Goal: Transaction & Acquisition: Purchase product/service

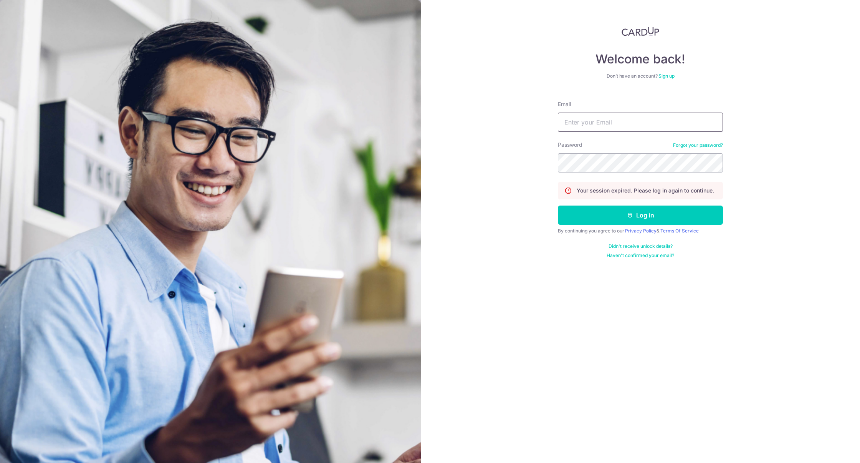
click at [672, 123] on input "Email" at bounding box center [640, 121] width 165 height 19
click at [717, 124] on input "Email" at bounding box center [640, 121] width 165 height 19
click at [0, 462] on com-1password-button at bounding box center [0, 463] width 0 height 0
type input "[EMAIL_ADDRESS][DOMAIN_NAME]"
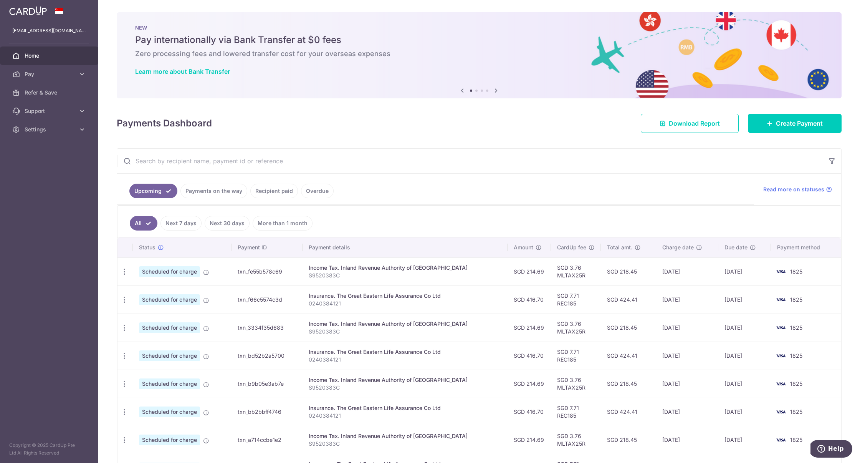
click at [266, 194] on link "Recipient paid" at bounding box center [274, 191] width 48 height 15
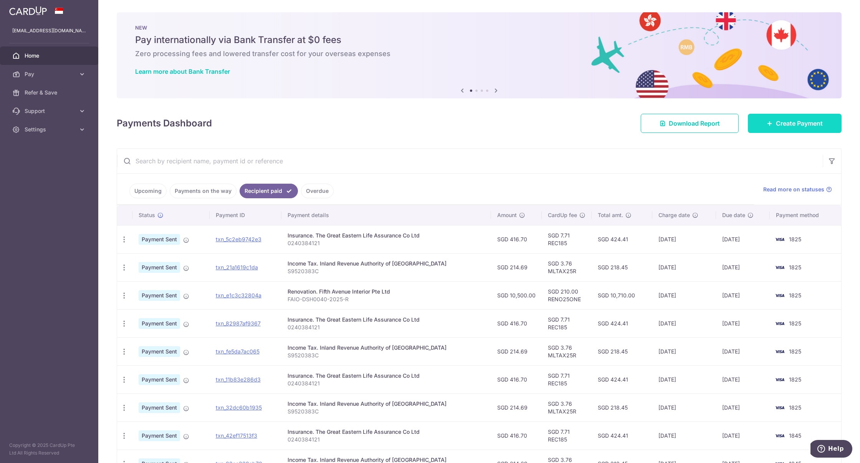
click at [772, 127] on link "Create Payment" at bounding box center [795, 123] width 94 height 19
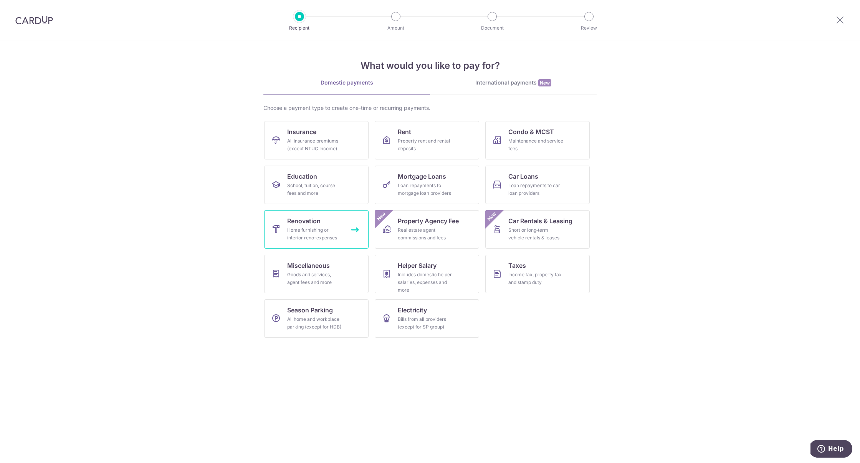
click at [329, 225] on link "Renovation Home furnishing or interior reno-expenses" at bounding box center [316, 229] width 104 height 38
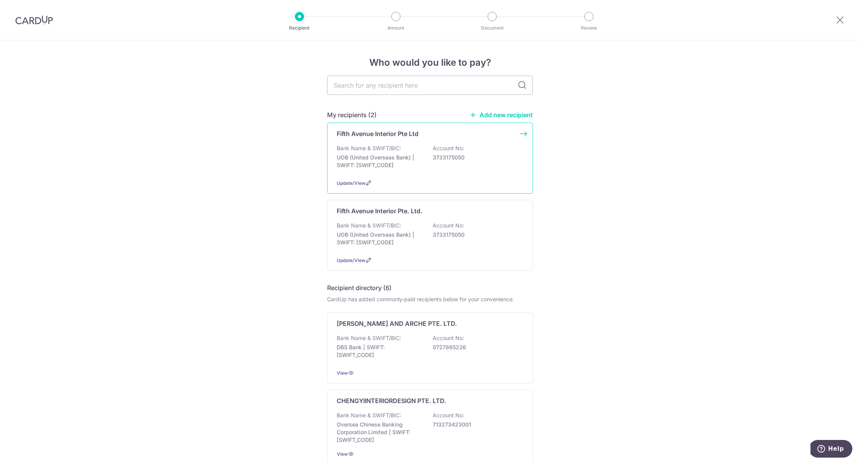
click at [399, 137] on p "Fifth Avenue Interior Pte Ltd" at bounding box center [378, 133] width 82 height 9
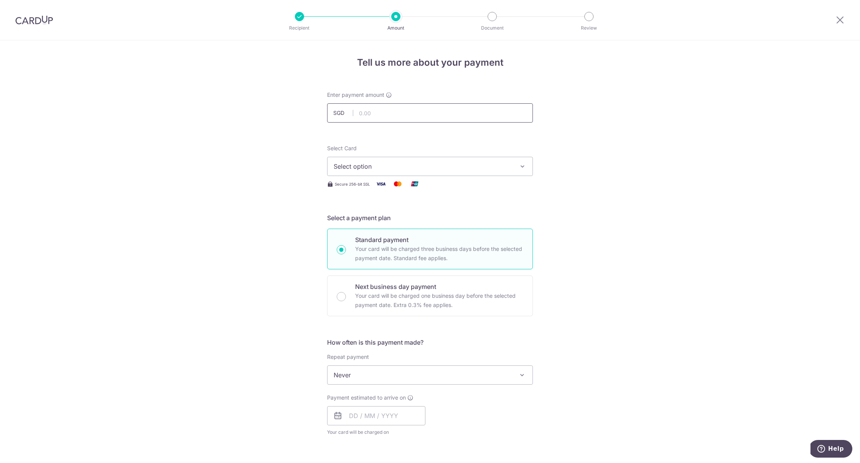
click at [413, 111] on input "text" at bounding box center [430, 112] width 206 height 19
click button "Add Card" at bounding box center [0, 0] width 0 height 0
type input "20,000.00"
click at [405, 163] on span "Select option" at bounding box center [423, 166] width 179 height 9
click at [35, 28] on div at bounding box center [34, 20] width 68 height 40
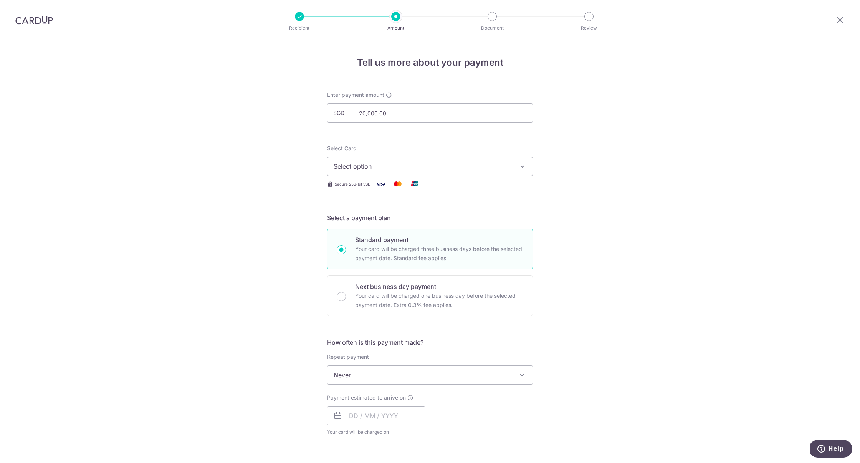
click at [35, 19] on img at bounding box center [34, 19] width 38 height 9
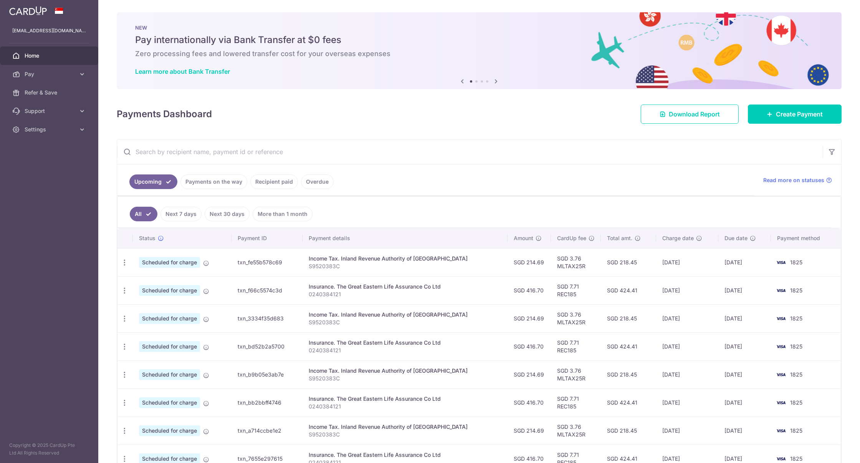
click at [262, 180] on link "Recipient paid" at bounding box center [274, 181] width 48 height 15
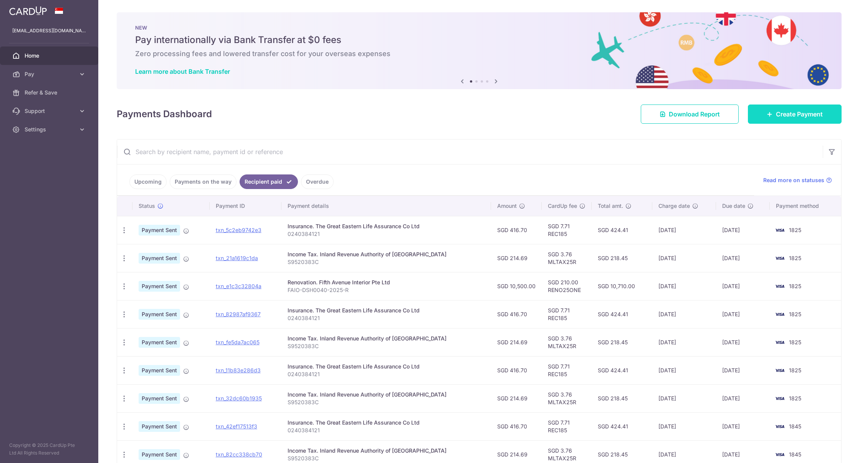
click at [778, 109] on span "Create Payment" at bounding box center [799, 113] width 47 height 9
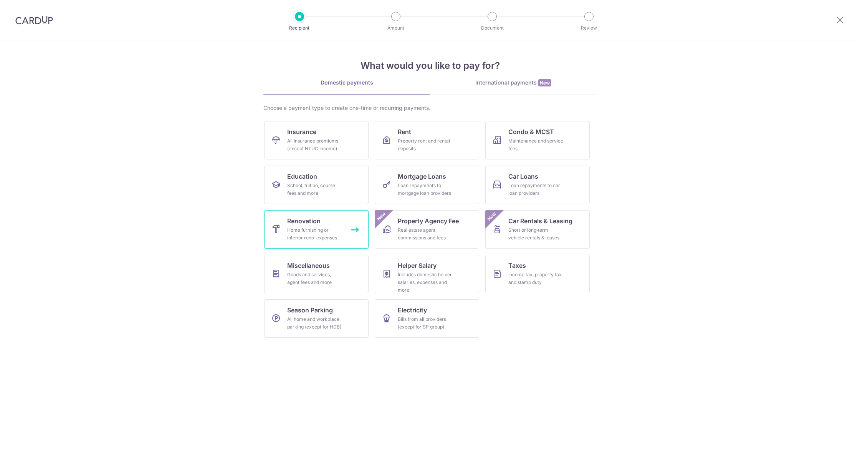
click at [296, 228] on div "Home furnishing or interior reno-expenses" at bounding box center [314, 233] width 55 height 15
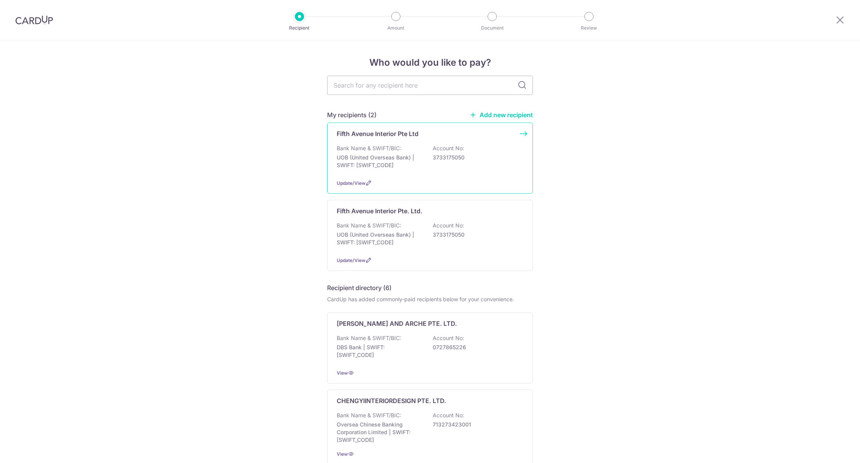
click at [386, 139] on div "Fifth Avenue Interior Pte Ltd Bank Name & SWIFT/BIC: UOB (United Overseas Bank)…" at bounding box center [430, 157] width 206 height 71
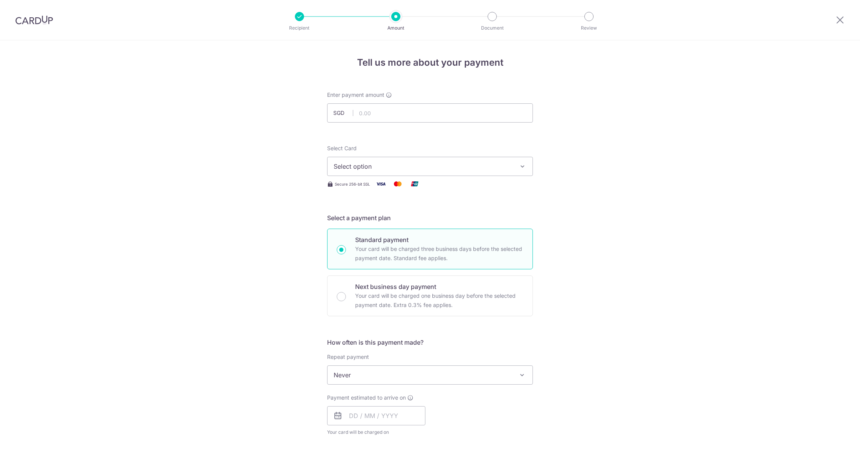
click at [382, 115] on input "text" at bounding box center [430, 112] width 206 height 19
type input "20,000.00"
click at [371, 174] on button "Select option" at bounding box center [430, 166] width 206 height 19
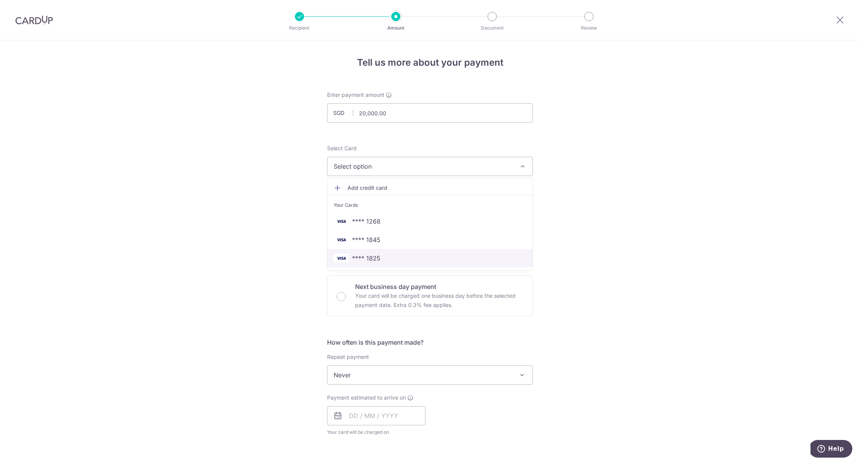
click at [372, 255] on span "**** 1825" at bounding box center [366, 257] width 28 height 9
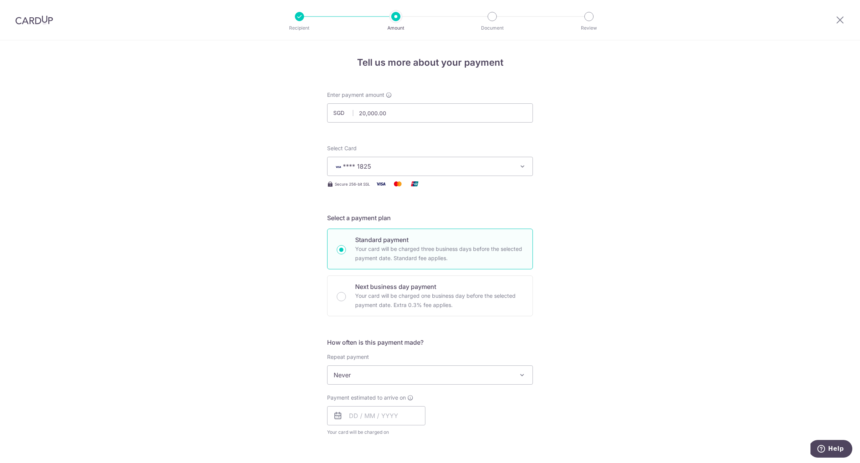
click at [264, 278] on div "Tell us more about your payment Enter payment amount SGD 20,000.00 20000.00 Sel…" at bounding box center [430, 413] width 860 height 746
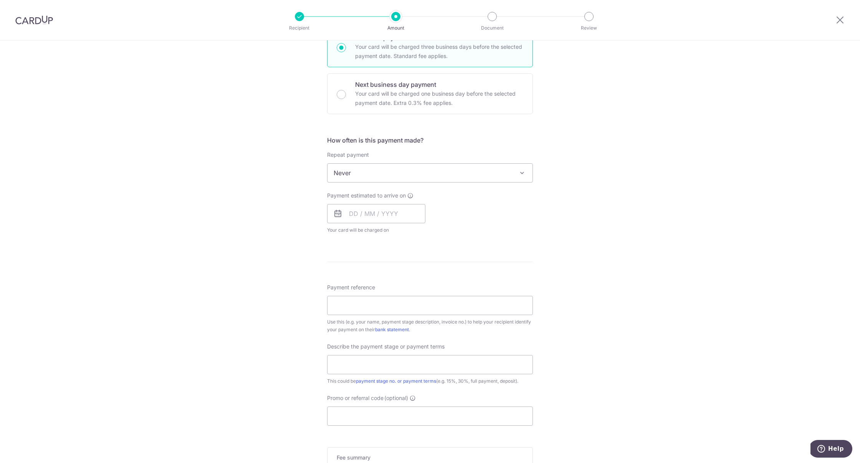
scroll to position [203, 0]
click at [381, 168] on span "Never" at bounding box center [430, 171] width 205 height 18
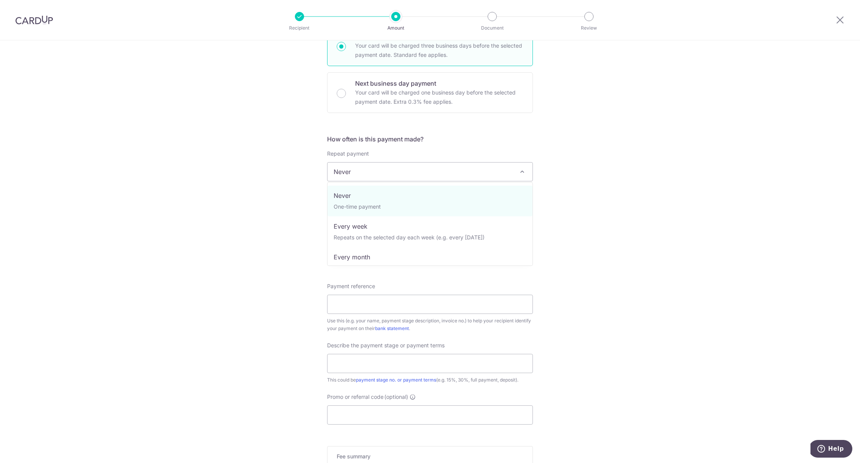
click at [380, 174] on span "Never" at bounding box center [430, 171] width 205 height 18
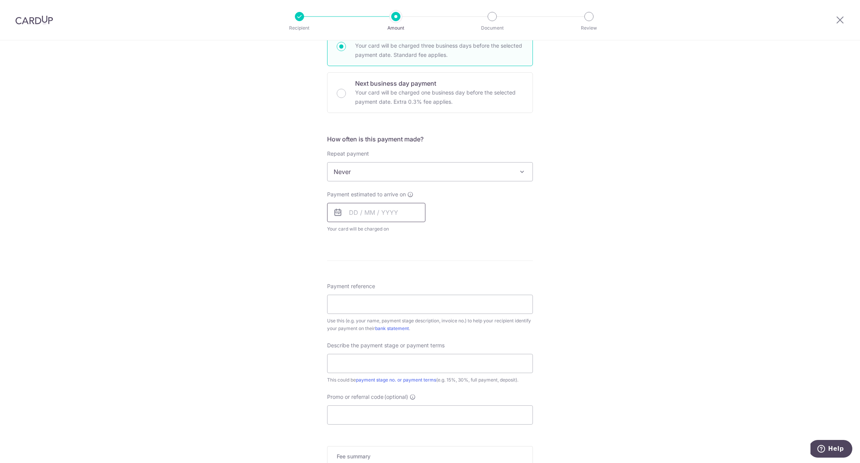
click at [372, 208] on input "text" at bounding box center [376, 212] width 98 height 19
click at [402, 294] on link "16" at bounding box center [404, 297] width 12 height 12
type input "16/10/2025"
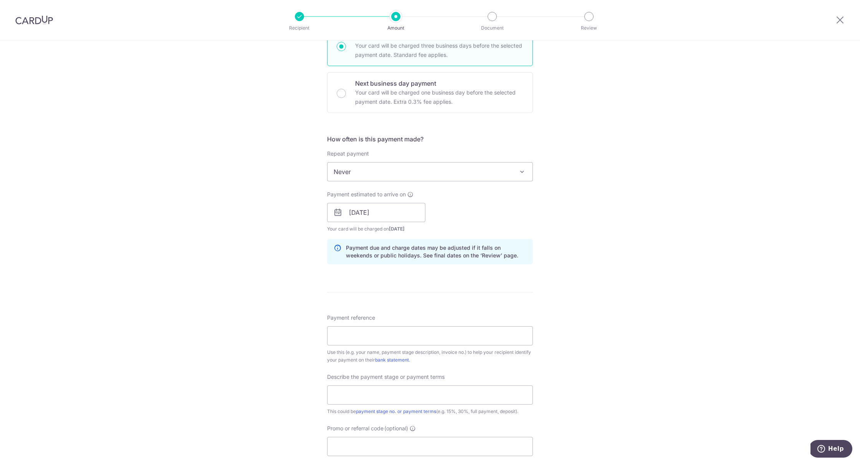
click at [449, 278] on form "Enter payment amount SGD 20,000.00 20000.00 Select Card **** 1825 Add credit ca…" at bounding box center [430, 233] width 206 height 691
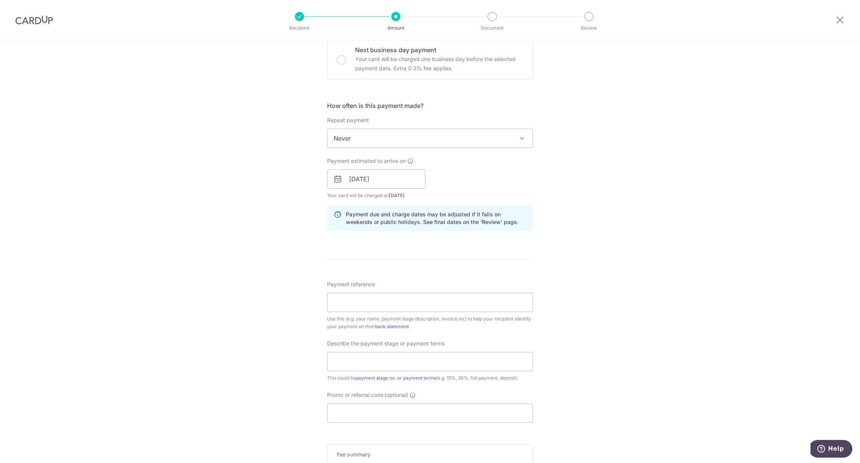
scroll to position [237, 0]
click at [422, 304] on input "Payment reference" at bounding box center [430, 301] width 206 height 19
click at [405, 363] on input "text" at bounding box center [430, 360] width 206 height 19
type input "Before Carpentry"
click at [410, 411] on input "Promo or referral code (optional)" at bounding box center [430, 412] width 206 height 19
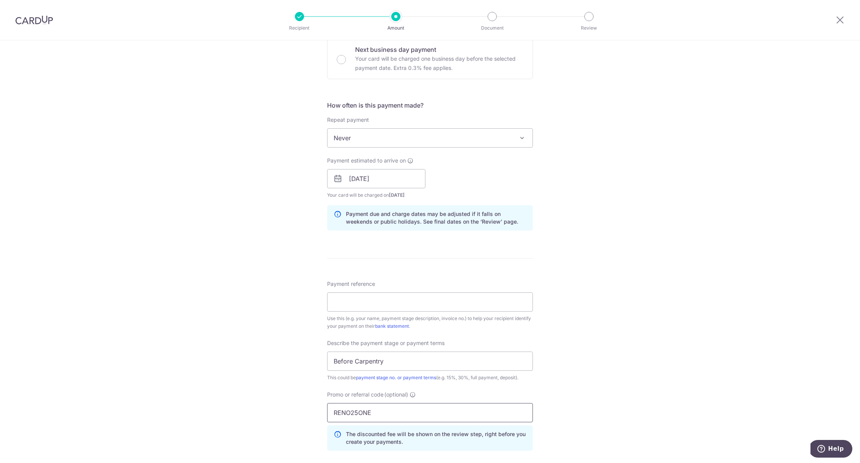
type input "RENO25ONE"
click at [498, 251] on form "Enter payment amount SGD 20,000.00 20000.00 Select Card **** 1825 Add credit ca…" at bounding box center [430, 216] width 206 height 725
click at [457, 299] on input "Payment reference" at bounding box center [430, 301] width 206 height 19
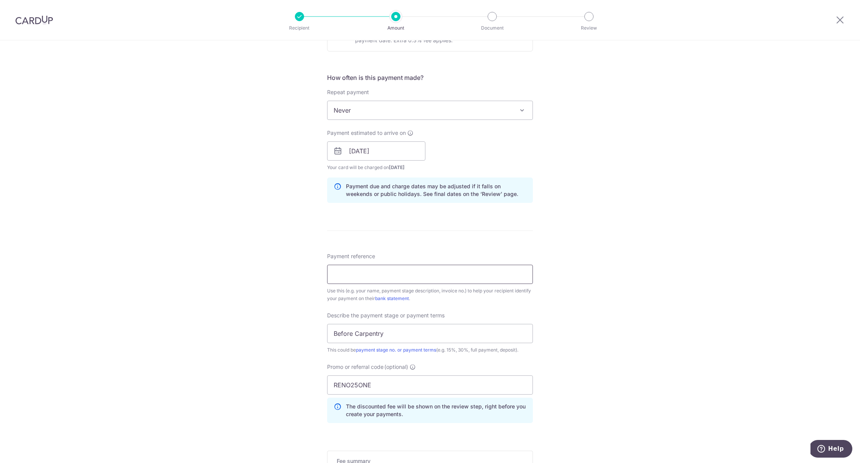
scroll to position [0, 0]
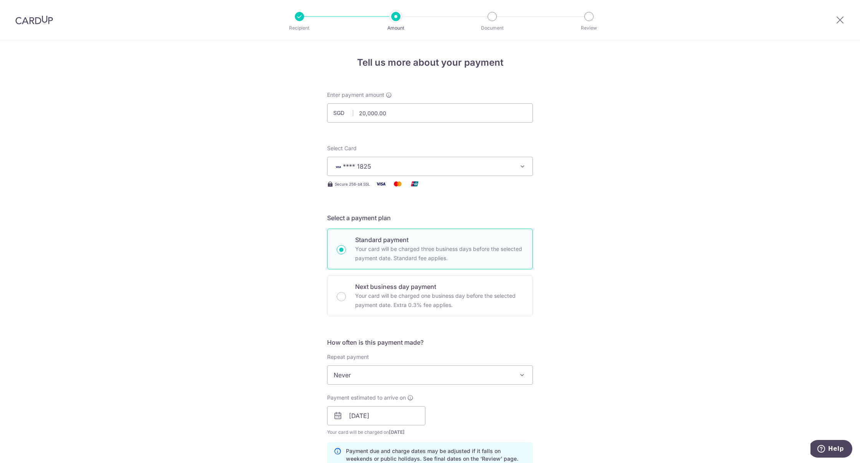
click at [45, 23] on img at bounding box center [34, 19] width 38 height 9
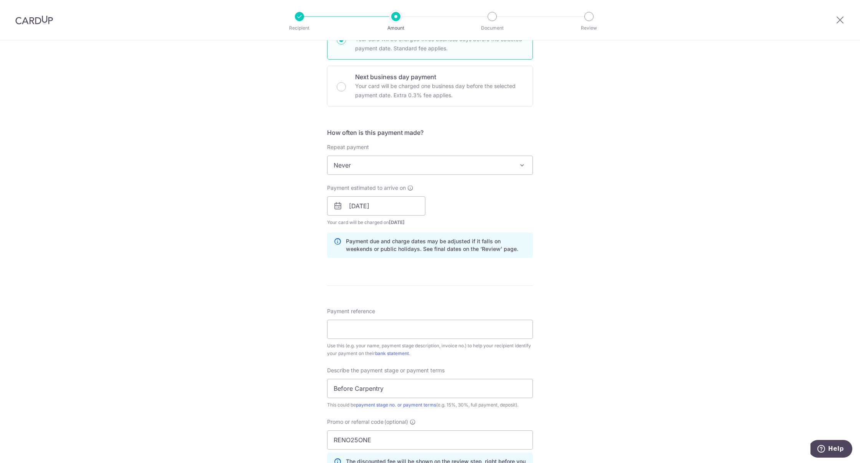
scroll to position [233, 0]
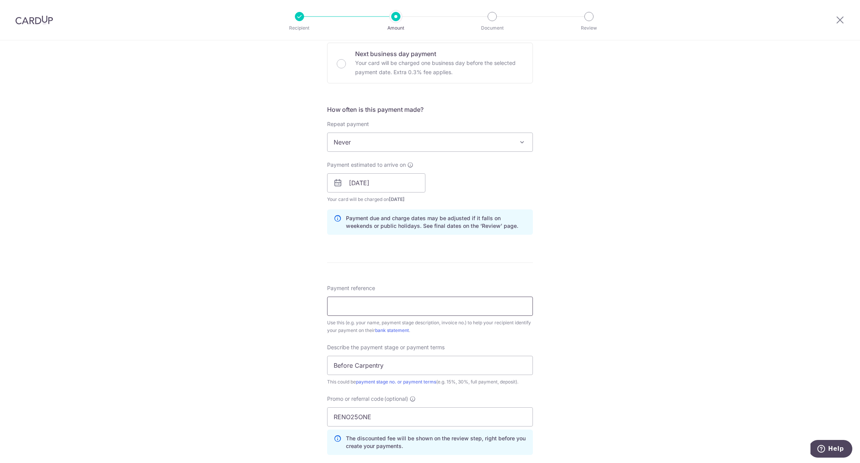
click at [409, 310] on input "Payment reference" at bounding box center [430, 305] width 206 height 19
paste input "FAIO-DSH0040-2025-R"
type input "FAIO-DSH0040-2025-R"
click at [555, 287] on div "Tell us more about your payment Enter payment amount SGD 20,000.00 20000.00 Sel…" at bounding box center [430, 214] width 860 height 812
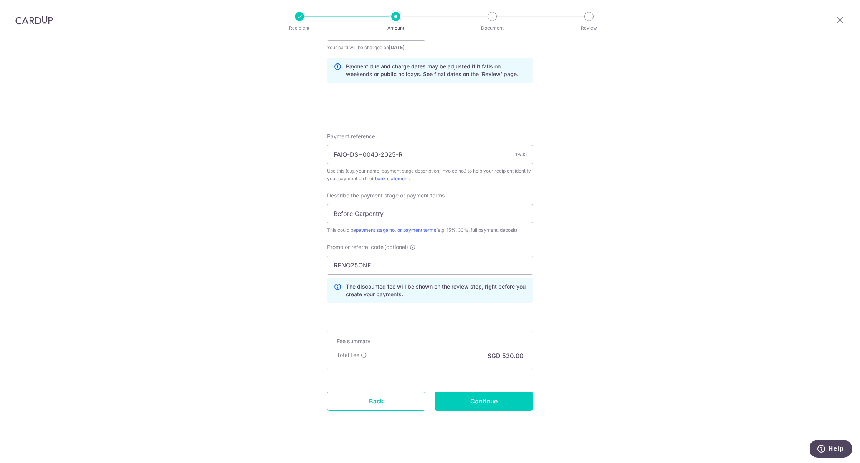
scroll to position [387, 0]
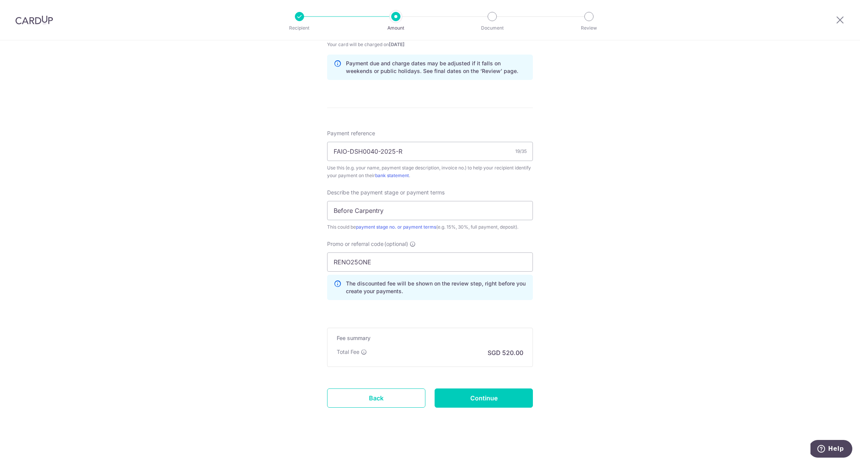
click at [492, 407] on form "Enter payment amount SGD 20,000.00 20000.00 Select Card **** 1825 Add credit ca…" at bounding box center [430, 66] width 206 height 725
click at [496, 394] on input "Continue" at bounding box center [484, 397] width 98 height 19
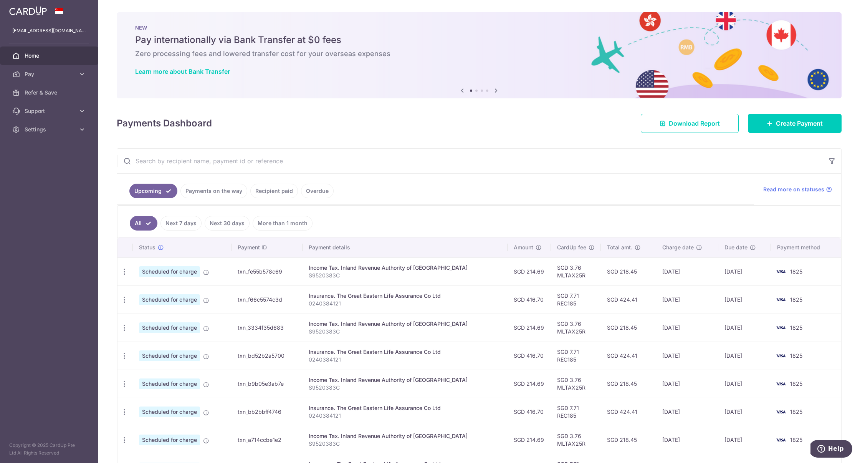
click at [212, 195] on link "Payments on the way" at bounding box center [213, 191] width 67 height 15
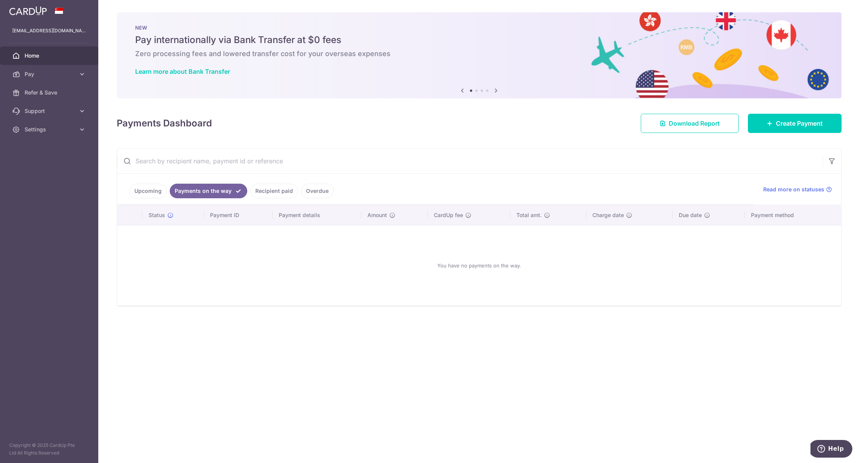
click at [271, 187] on link "Recipient paid" at bounding box center [274, 191] width 48 height 15
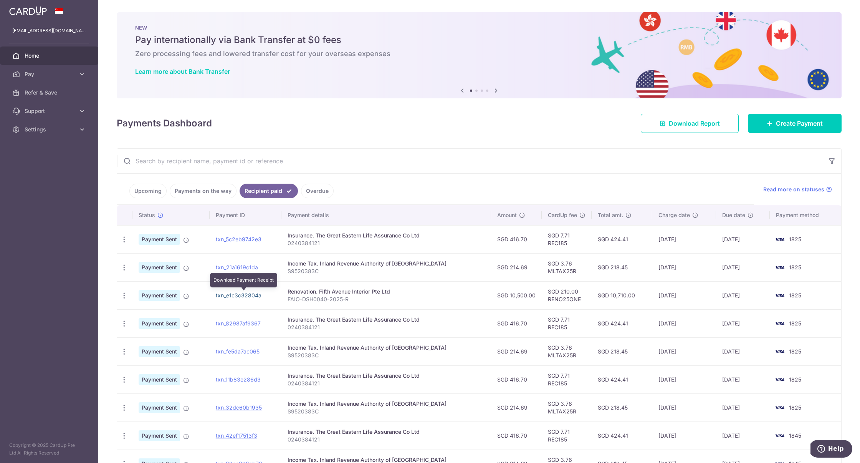
click at [228, 294] on link "txn_e1c3c32804a" at bounding box center [239, 295] width 46 height 7
click at [125, 291] on icon "button" at bounding box center [124, 295] width 8 height 8
click at [147, 309] on link "PDF Receipt" at bounding box center [157, 316] width 80 height 18
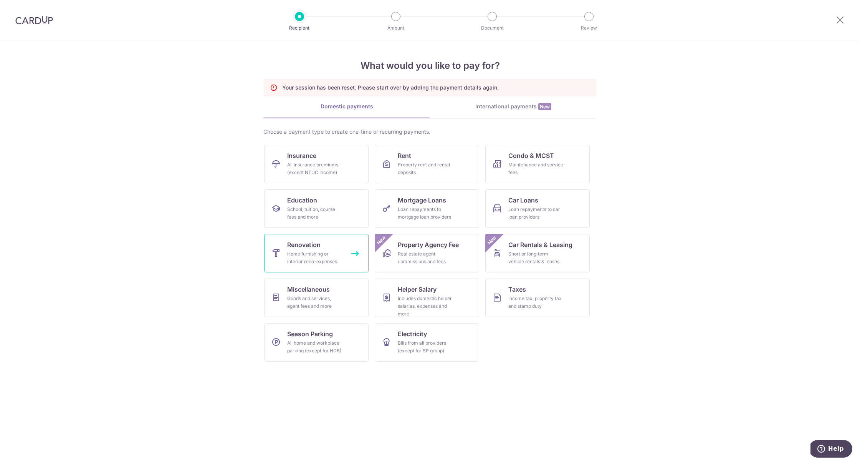
click at [347, 242] on link "Renovation Home furnishing or interior reno-expenses" at bounding box center [316, 253] width 104 height 38
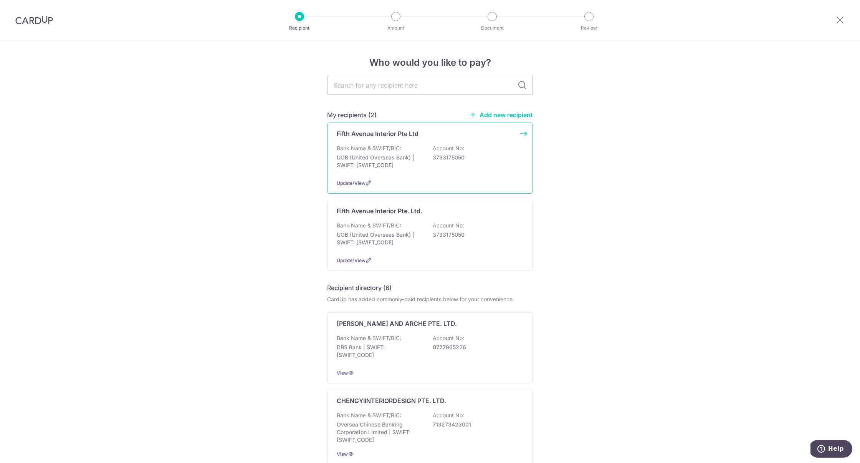
click at [386, 139] on div "Fifth Avenue Interior Pte Ltd Bank Name & SWIFT/BIC: UOB (United Overseas Bank)…" at bounding box center [430, 157] width 206 height 71
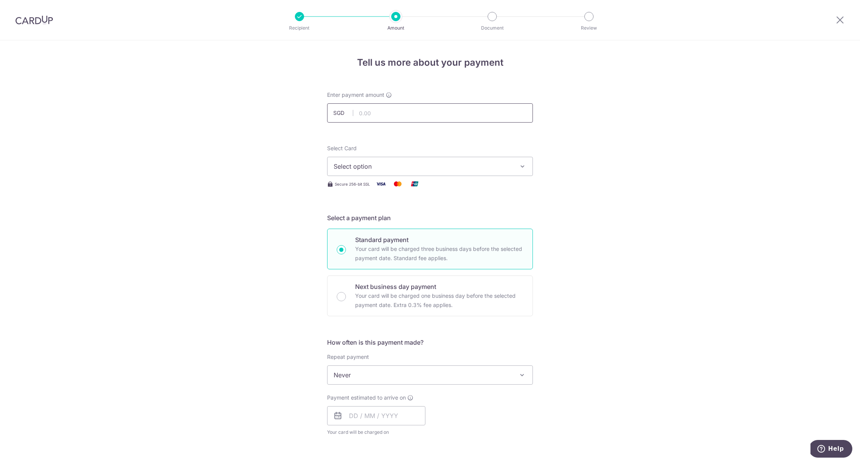
click at [388, 114] on input "text" at bounding box center [430, 112] width 206 height 19
type input "20,000.00"
click at [381, 167] on span "Select option" at bounding box center [423, 166] width 179 height 9
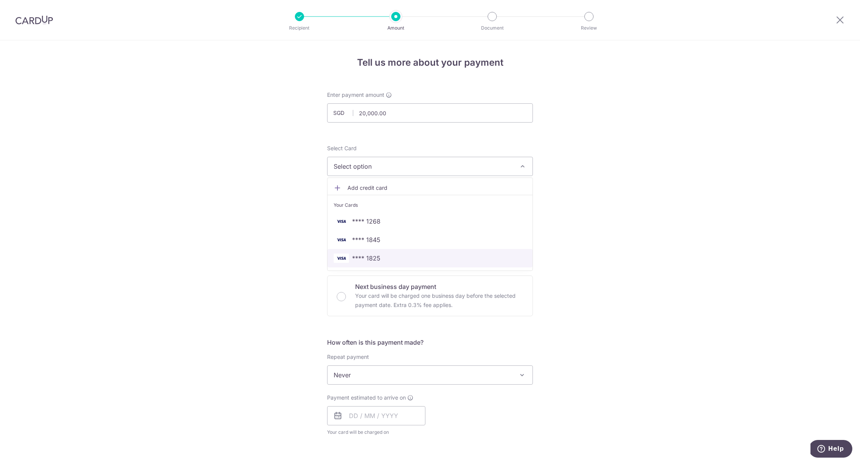
click at [380, 258] on span "**** 1825" at bounding box center [430, 257] width 193 height 9
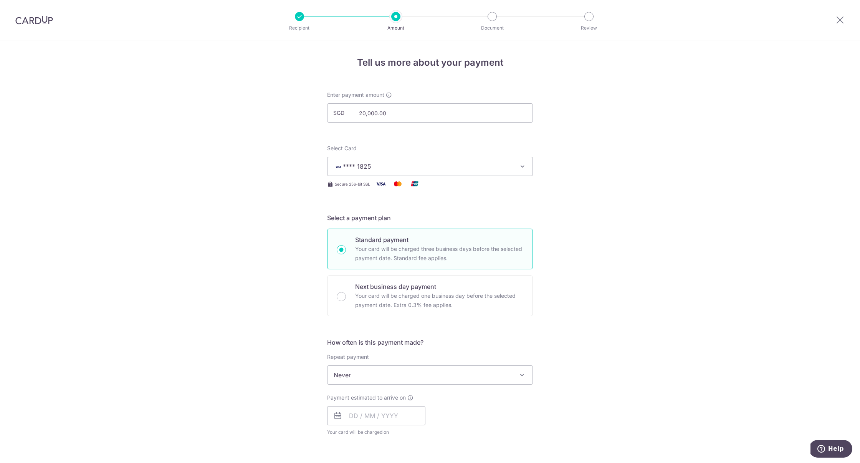
click at [370, 380] on span "Never" at bounding box center [430, 375] width 205 height 18
click at [378, 410] on input "text" at bounding box center [376, 415] width 98 height 19
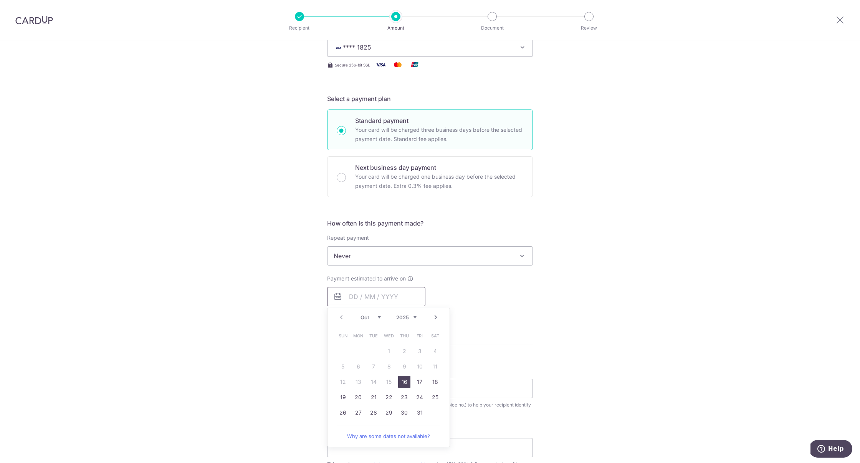
scroll to position [132, 0]
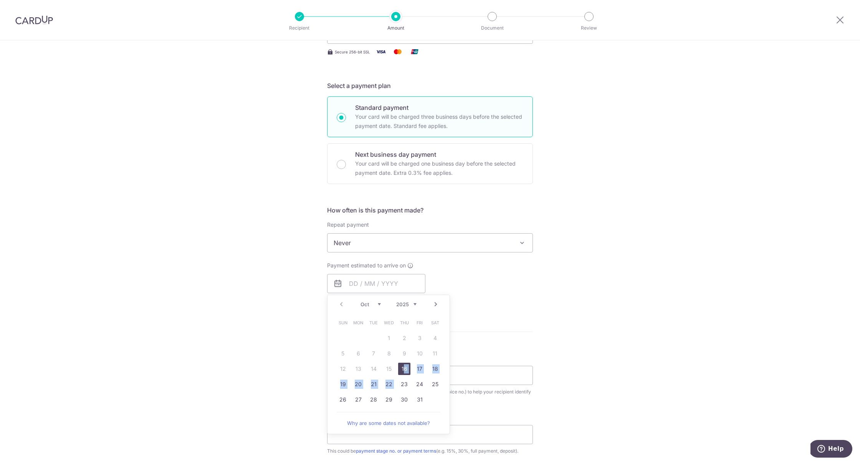
drag, startPoint x: 405, startPoint y: 376, endPoint x: 405, endPoint y: 370, distance: 6.5
click at [405, 370] on tbody "1 2 3 4 5 6 7 8 9 10 11 12 13 14 15 16 17 18 19 20 21 22 23 24 25 26 27 28 29 3…" at bounding box center [389, 368] width 108 height 77
click at [405, 369] on link "16" at bounding box center [404, 368] width 12 height 12
type input "16/10/2025"
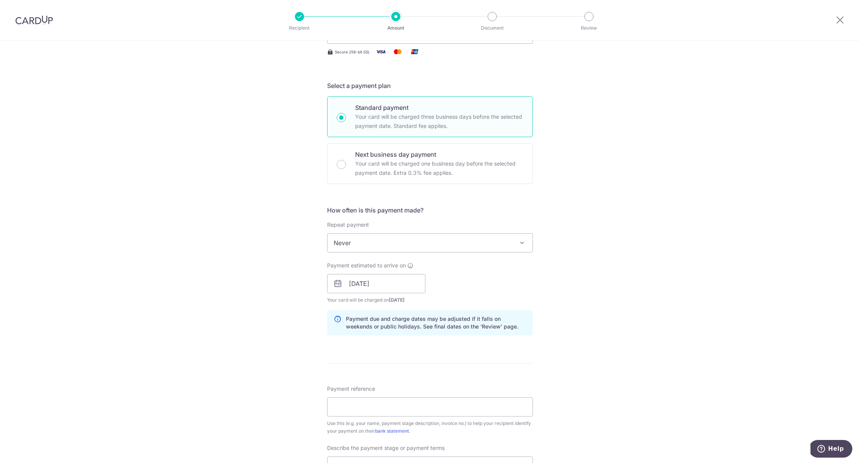
click at [438, 387] on div "Payment reference Use this (e.g. your name, payment stage description, invoice …" at bounding box center [430, 410] width 206 height 50
click at [418, 411] on input "Payment reference" at bounding box center [430, 406] width 206 height 19
paste input "FAIO-DSH0040-2025-R"
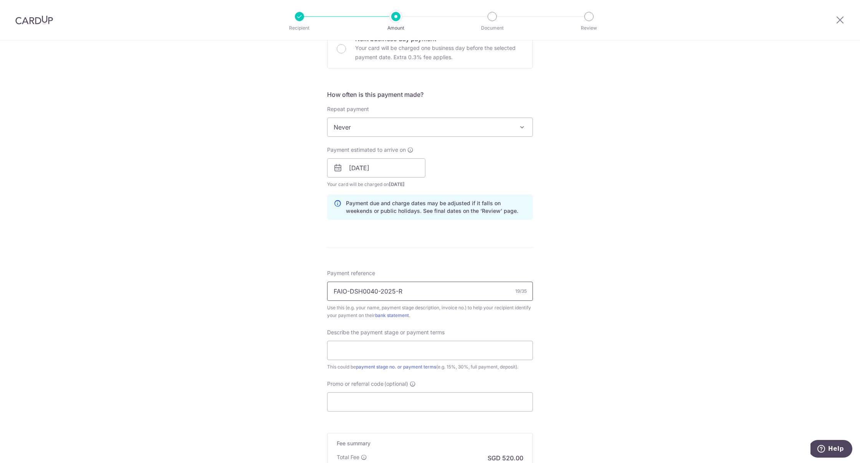
scroll to position [276, 0]
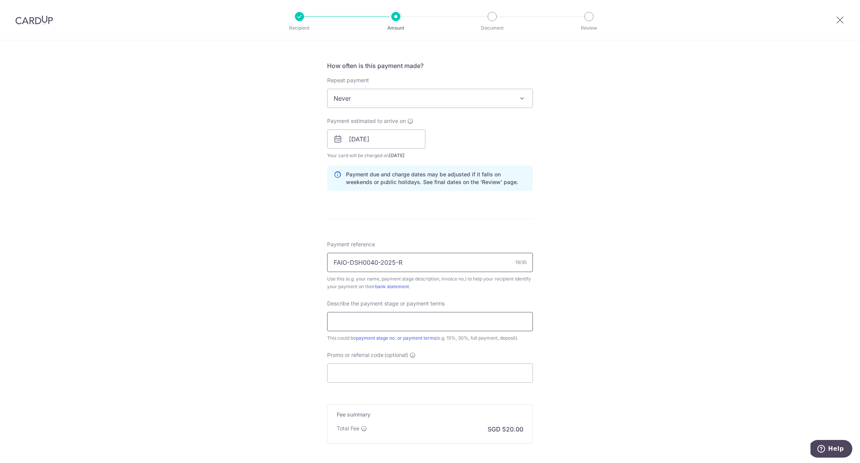
type input "FAIO-DSH0040-2025-R"
click at [410, 315] on input "text" at bounding box center [430, 321] width 206 height 19
type input "Before Carpentry"
click at [408, 373] on input "Promo or referral code (optional)" at bounding box center [430, 372] width 206 height 19
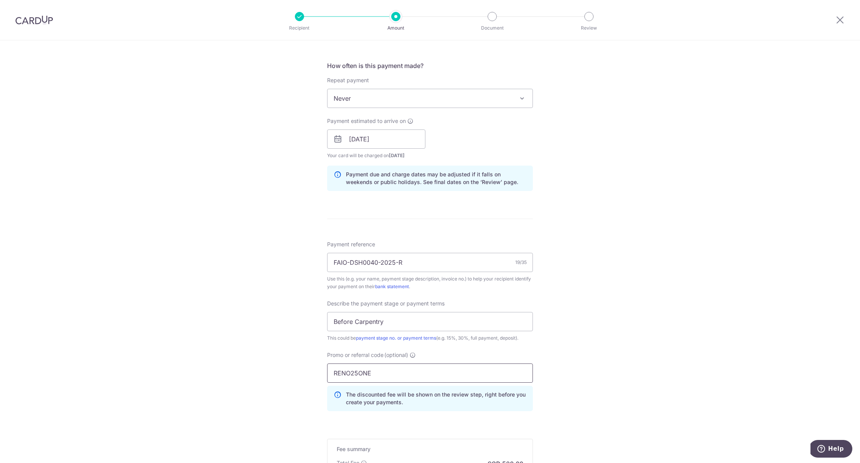
scroll to position [369, 0]
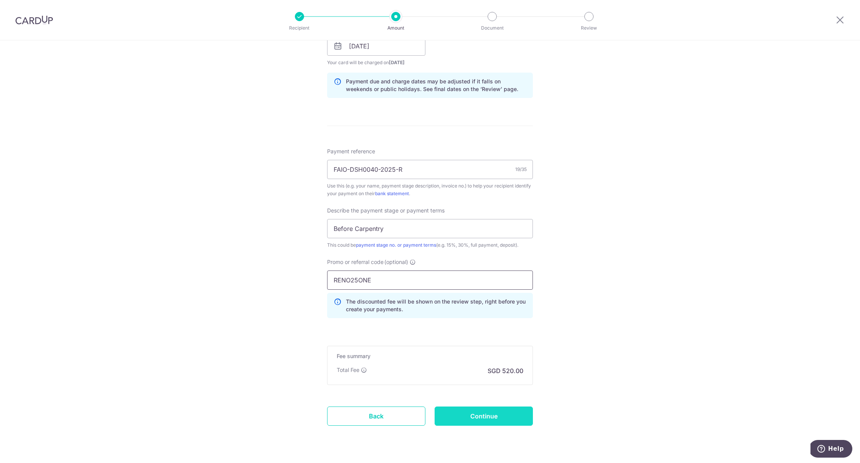
type input "RENO25ONE"
click at [493, 410] on input "Continue" at bounding box center [484, 415] width 98 height 19
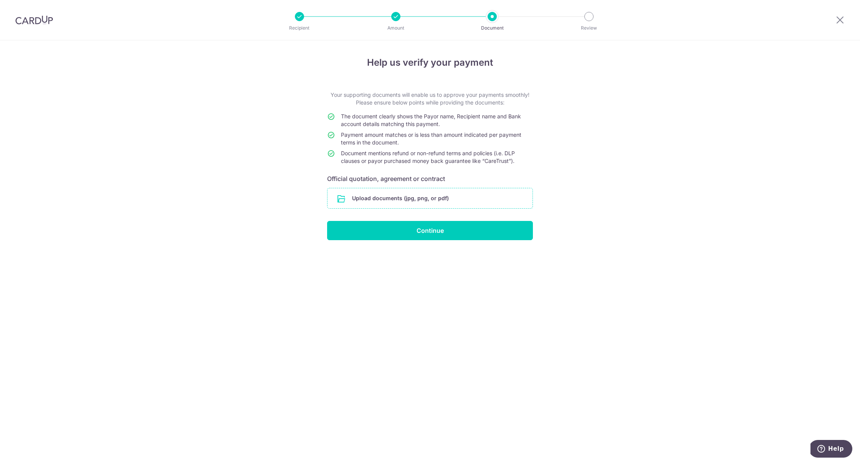
click at [478, 201] on input "file" at bounding box center [430, 198] width 205 height 20
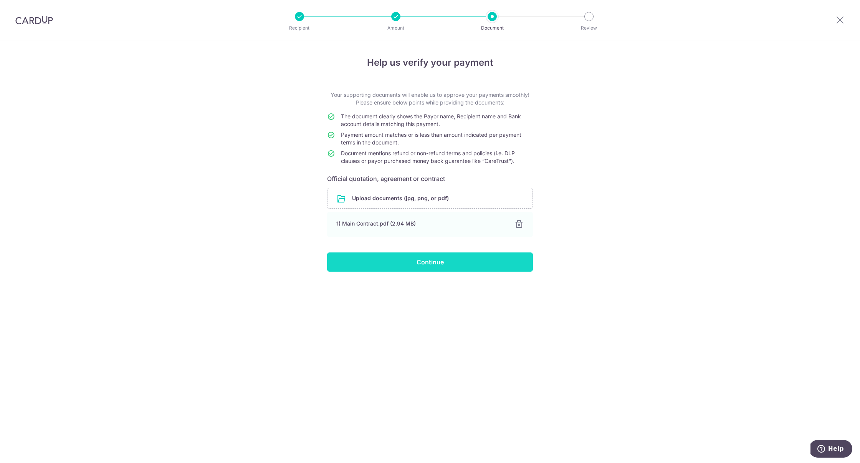
click at [504, 267] on input "Continue" at bounding box center [430, 261] width 206 height 19
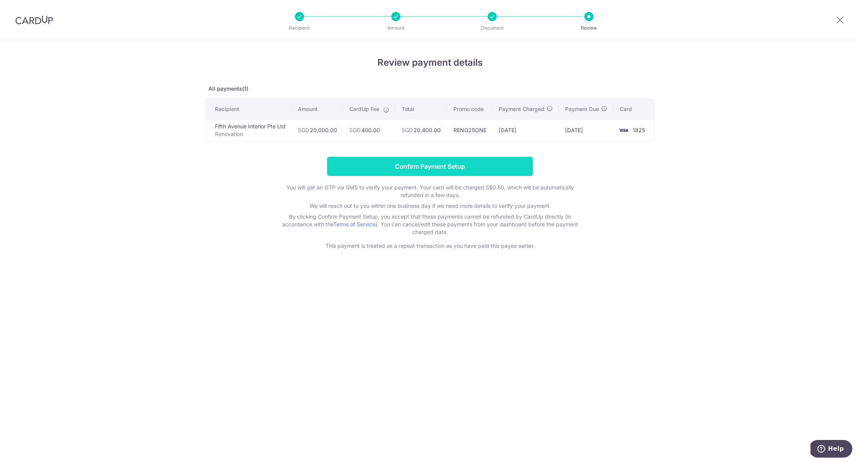
click at [472, 170] on input "Confirm Payment Setup" at bounding box center [430, 166] width 206 height 19
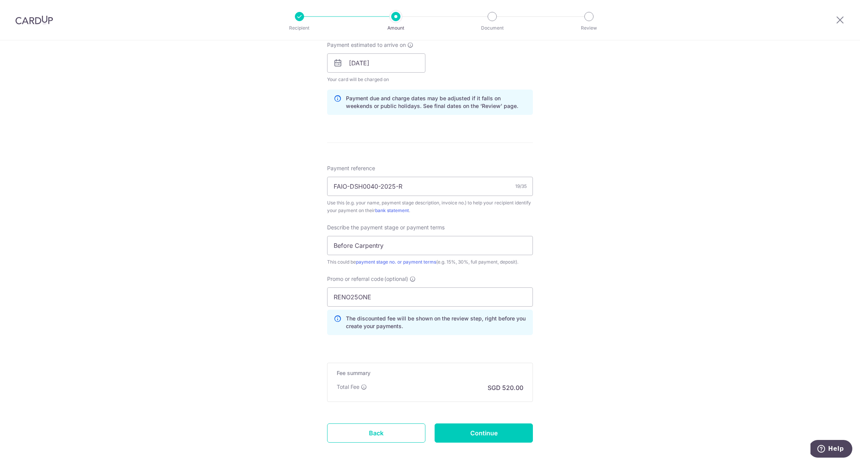
scroll to position [418, 0]
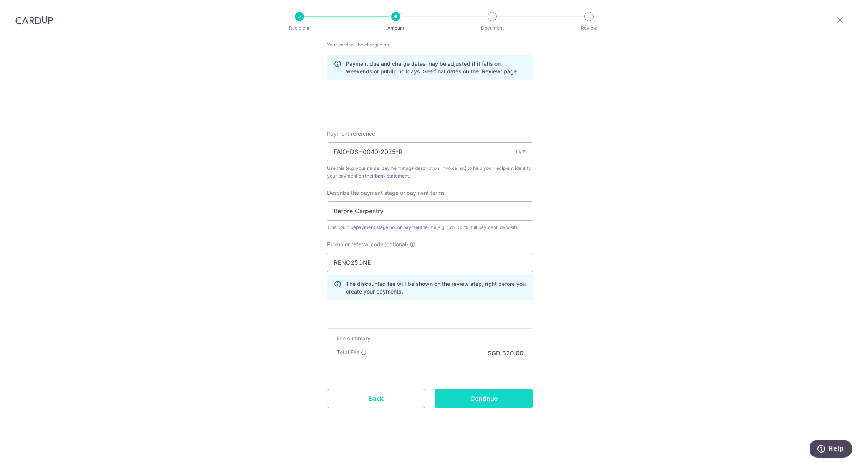
click at [471, 401] on input "Continue" at bounding box center [484, 398] width 98 height 19
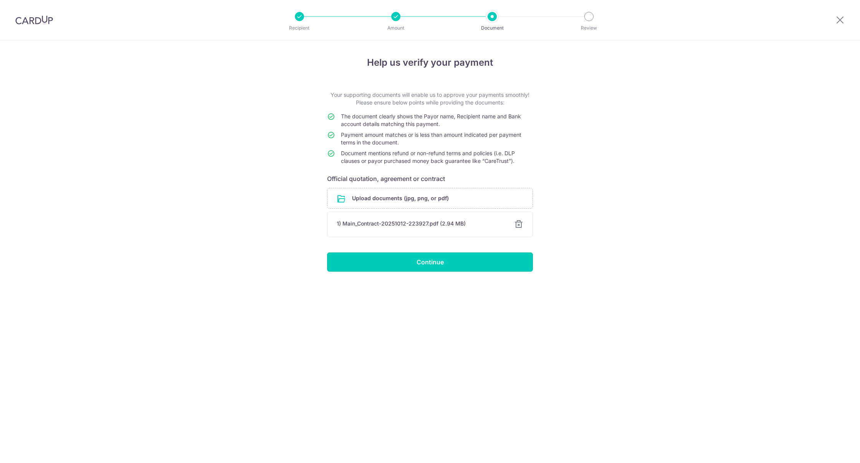
click at [450, 263] on input "Continue" at bounding box center [430, 261] width 206 height 19
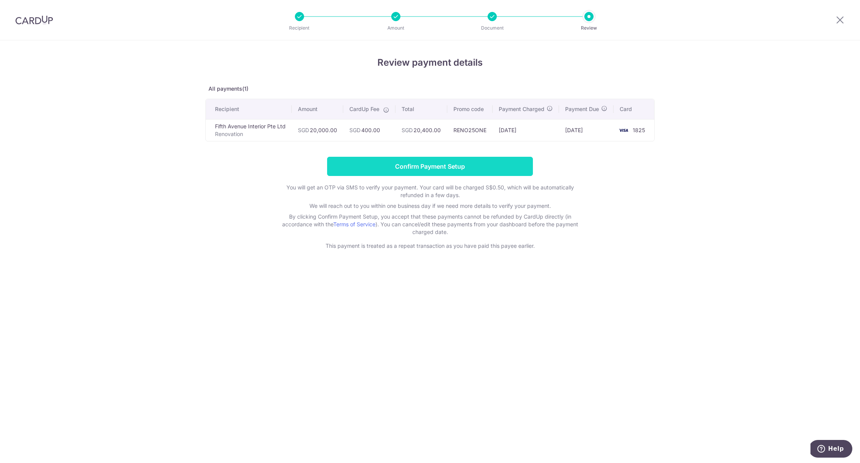
click at [467, 173] on input "Confirm Payment Setup" at bounding box center [430, 166] width 206 height 19
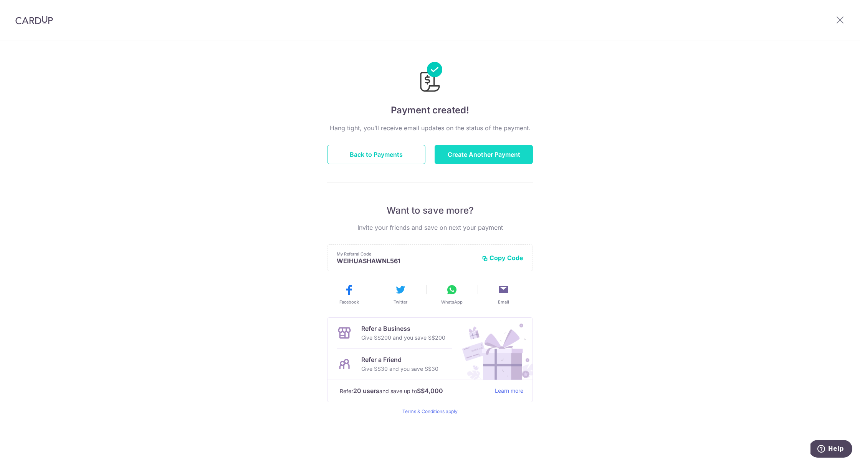
click at [465, 146] on button "Create Another Payment" at bounding box center [484, 154] width 98 height 19
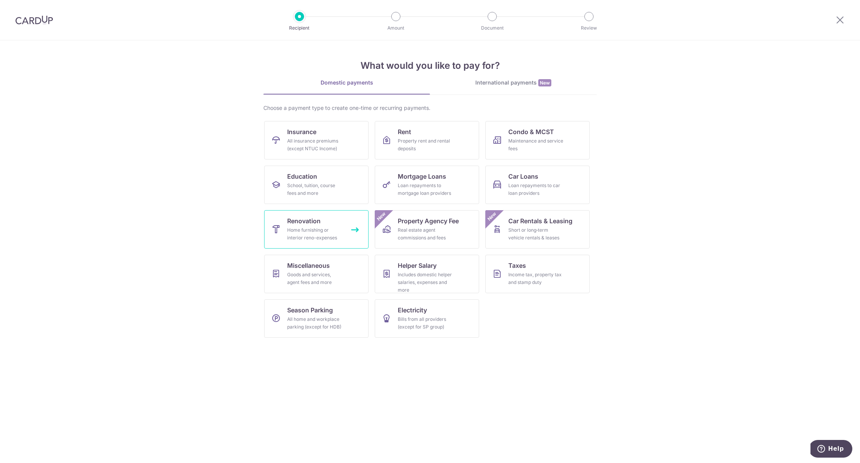
click at [307, 227] on div "Home furnishing or interior reno-expenses" at bounding box center [314, 233] width 55 height 15
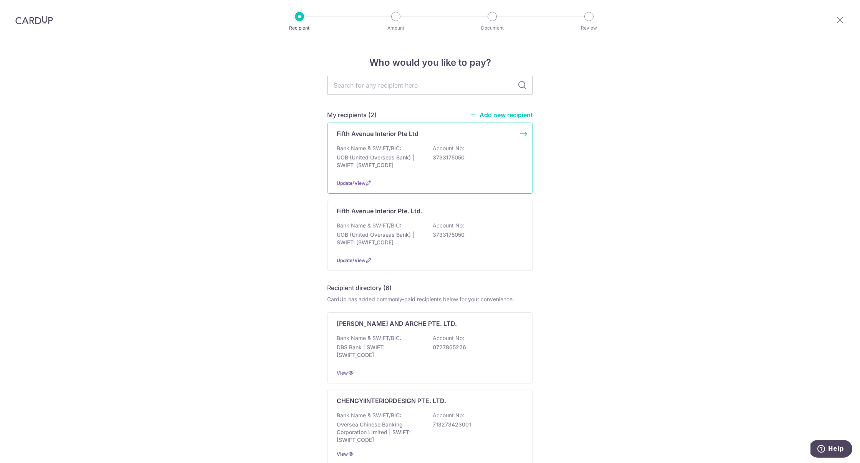
click at [384, 137] on p "Fifth Avenue Interior Pte Ltd" at bounding box center [378, 133] width 82 height 9
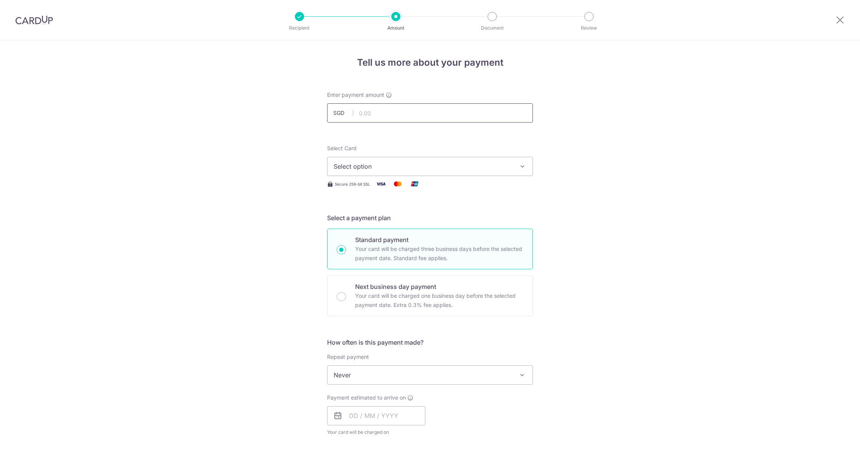
click at [386, 118] on input "text" at bounding box center [430, 112] width 206 height 19
click at [369, 112] on input "text" at bounding box center [430, 112] width 206 height 19
paste input "30353.27"
drag, startPoint x: 362, startPoint y: 114, endPoint x: 343, endPoint y: 114, distance: 19.6
click at [345, 114] on div "SGD 30353.27" at bounding box center [430, 112] width 206 height 19
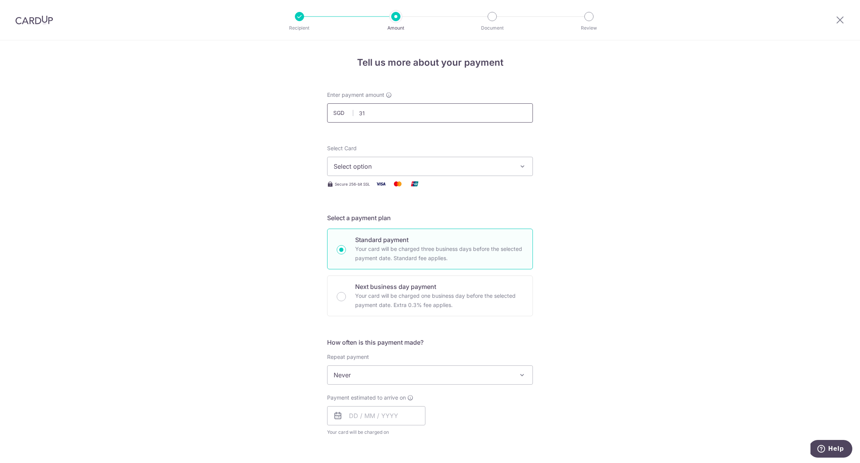
drag, startPoint x: 375, startPoint y: 115, endPoint x: 327, endPoint y: 115, distance: 48.0
click at [328, 115] on input "31" at bounding box center [430, 112] width 206 height 19
paste input "0353.27"
click at [362, 113] on input "30353.27" at bounding box center [430, 112] width 206 height 19
type input "10,353.27"
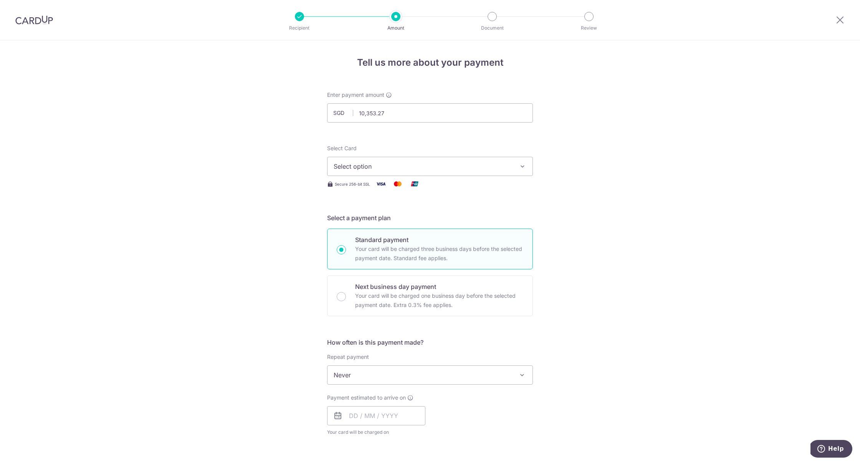
click at [253, 163] on div "Tell us more about your payment Enter payment amount SGD 10,353.27 10353.27 Sel…" at bounding box center [430, 413] width 860 height 746
click at [384, 168] on span "Select option" at bounding box center [423, 166] width 179 height 9
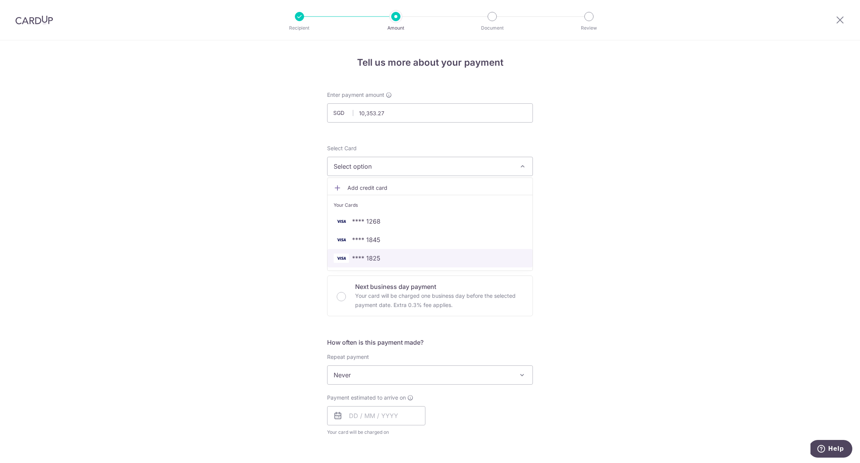
click at [372, 256] on span "**** 1825" at bounding box center [366, 257] width 28 height 9
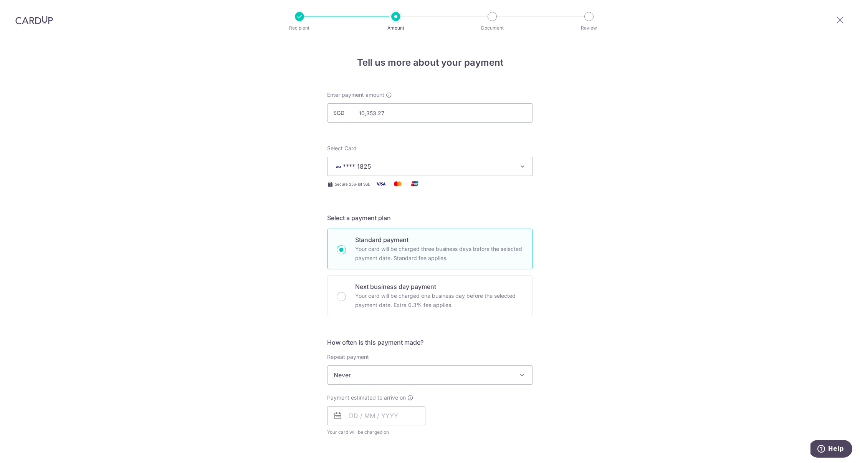
scroll to position [99, 0]
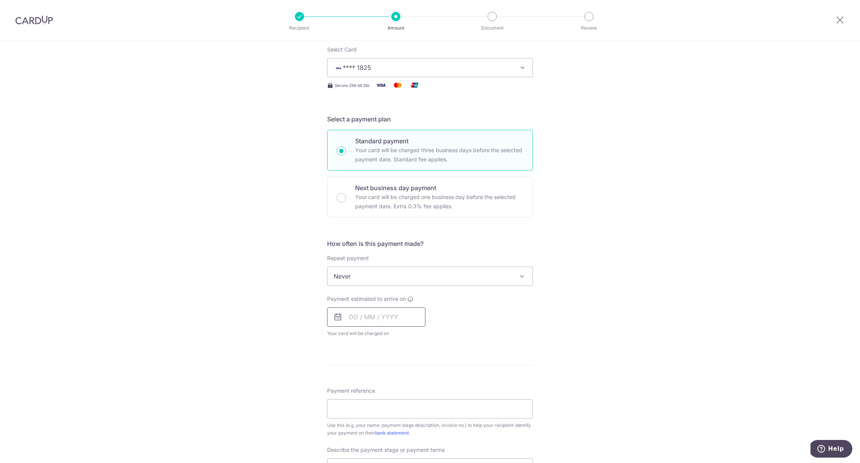
click at [359, 318] on input "text" at bounding box center [376, 316] width 98 height 19
click at [409, 396] on link "16" at bounding box center [404, 402] width 12 height 12
type input "[DATE]"
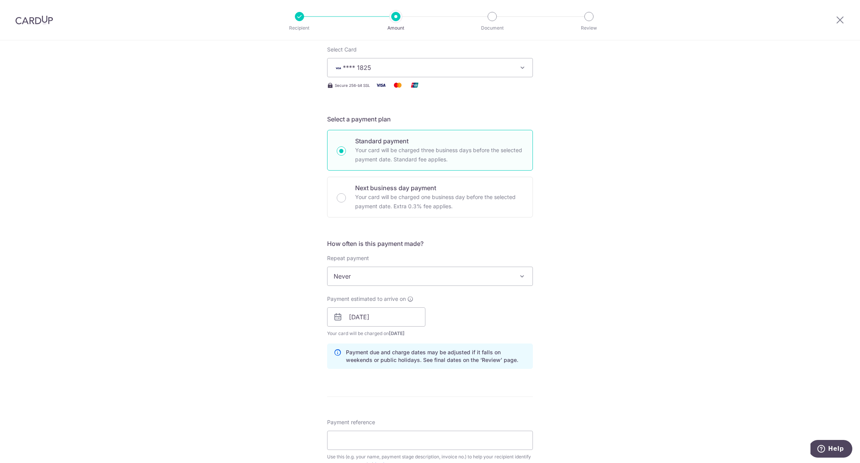
click at [448, 349] on p "Payment due and charge dates may be adjusted if it falls on weekends or public …" at bounding box center [436, 355] width 180 height 15
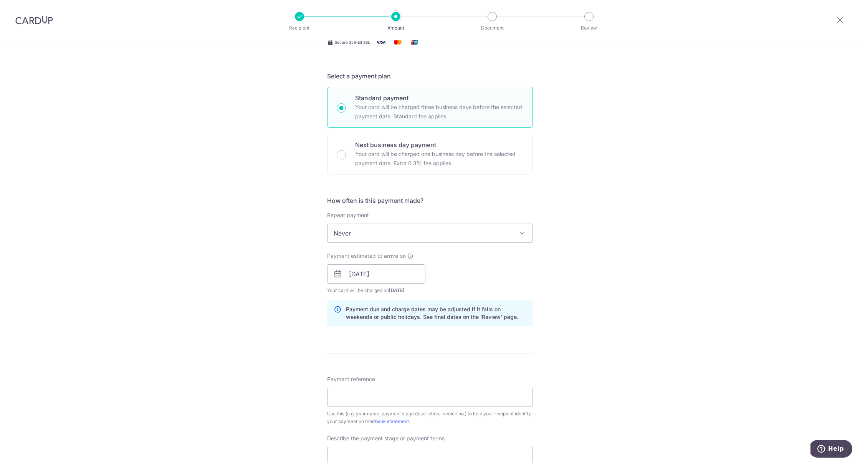
scroll to position [203, 0]
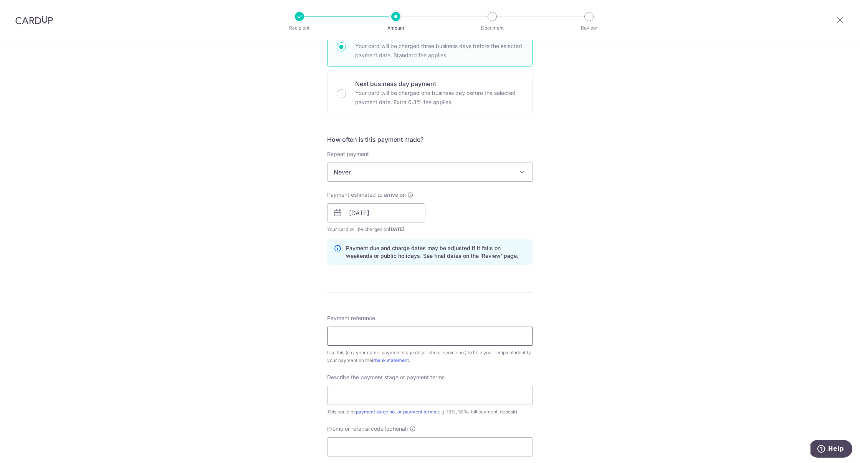
click at [429, 335] on input "Payment reference" at bounding box center [430, 335] width 206 height 19
click at [256, 329] on div "Tell us more about your payment Enter payment amount SGD 10,353.27 10353.27 Sel…" at bounding box center [430, 226] width 860 height 777
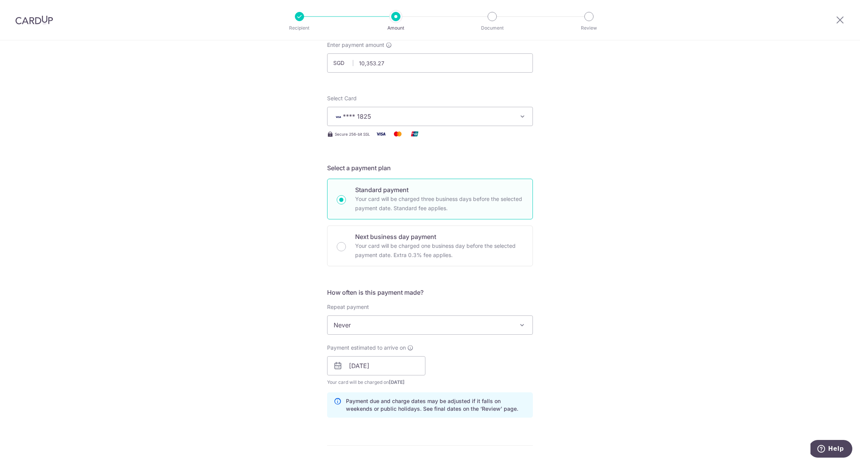
scroll to position [0, 0]
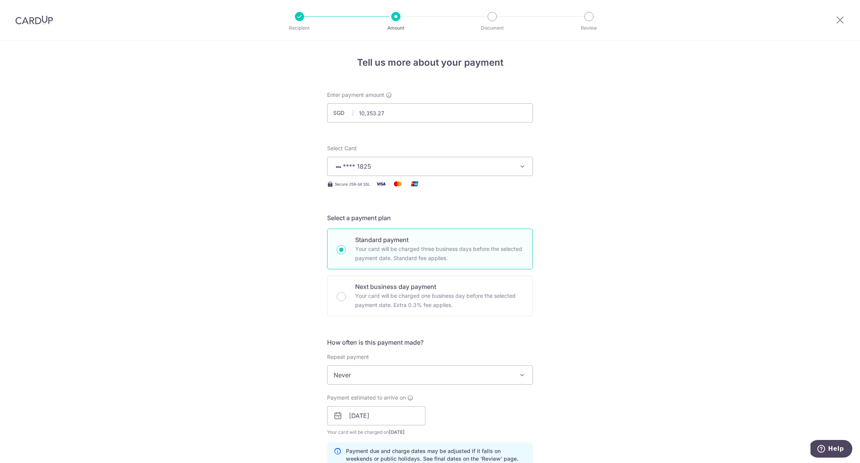
click at [40, 27] on div at bounding box center [34, 20] width 68 height 40
click at [40, 21] on img at bounding box center [34, 19] width 38 height 9
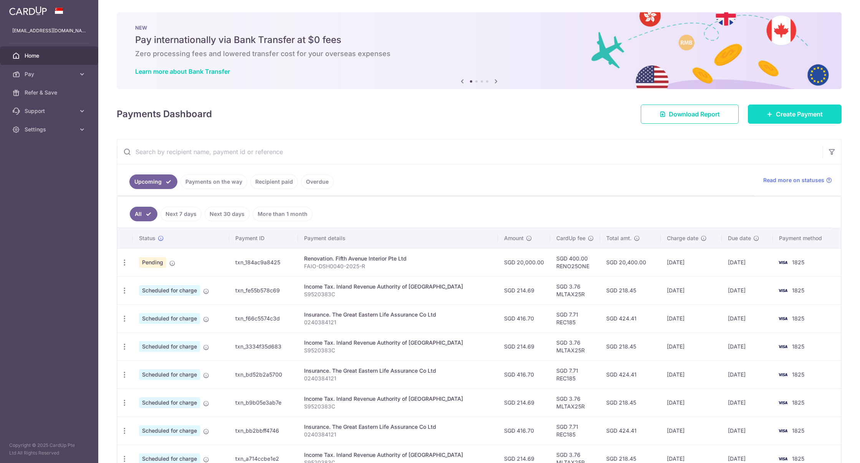
click at [769, 112] on icon at bounding box center [770, 114] width 6 height 6
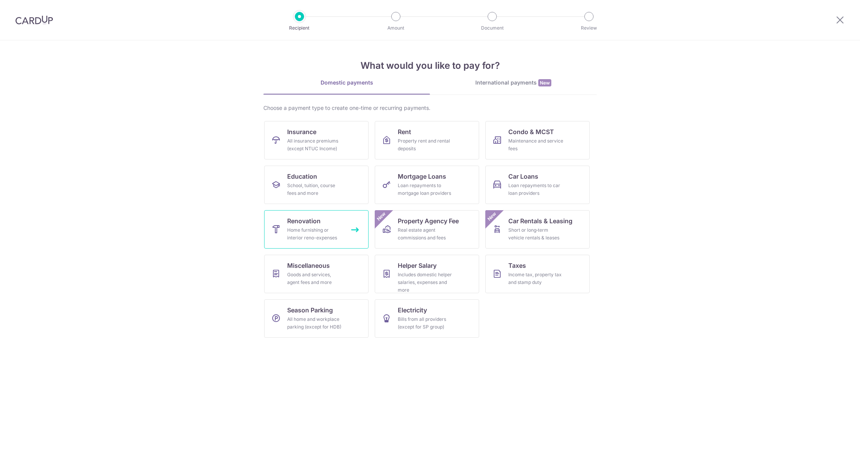
click at [334, 217] on link "Renovation Home furnishing or interior reno-expenses" at bounding box center [316, 229] width 104 height 38
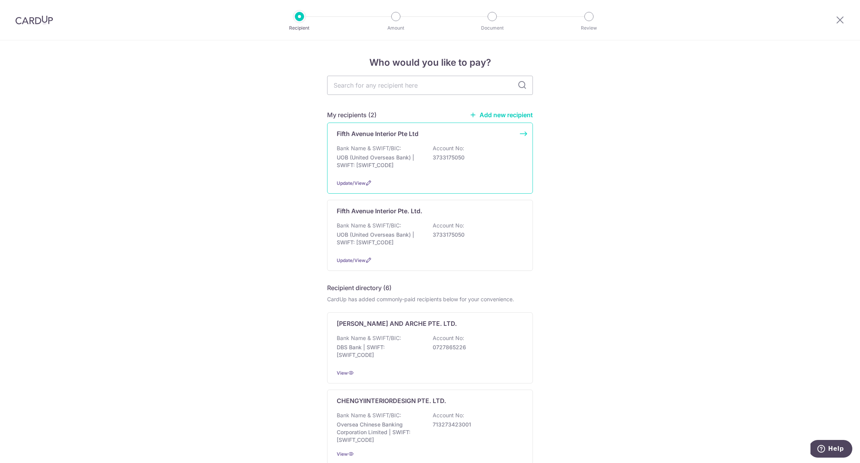
click at [378, 147] on p "Bank Name & SWIFT/BIC:" at bounding box center [369, 148] width 65 height 8
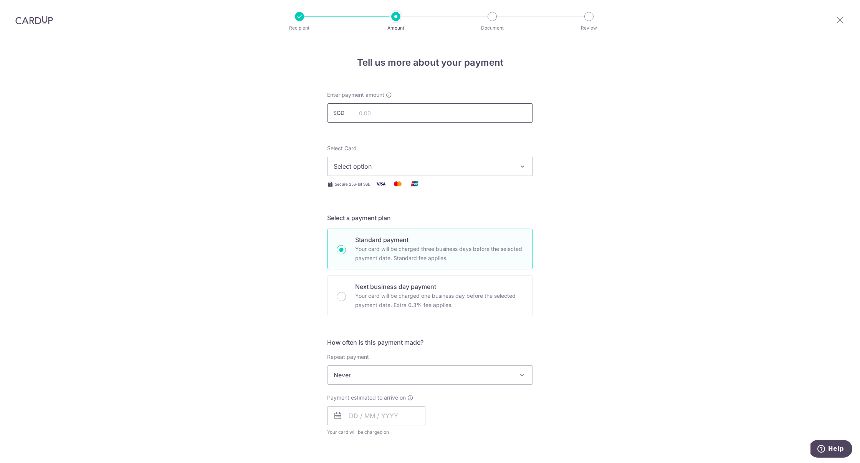
click at [429, 106] on input "text" at bounding box center [430, 112] width 206 height 19
paste input "10353.27"
type input "10,353.27"
click at [410, 157] on button "Select option" at bounding box center [430, 166] width 206 height 19
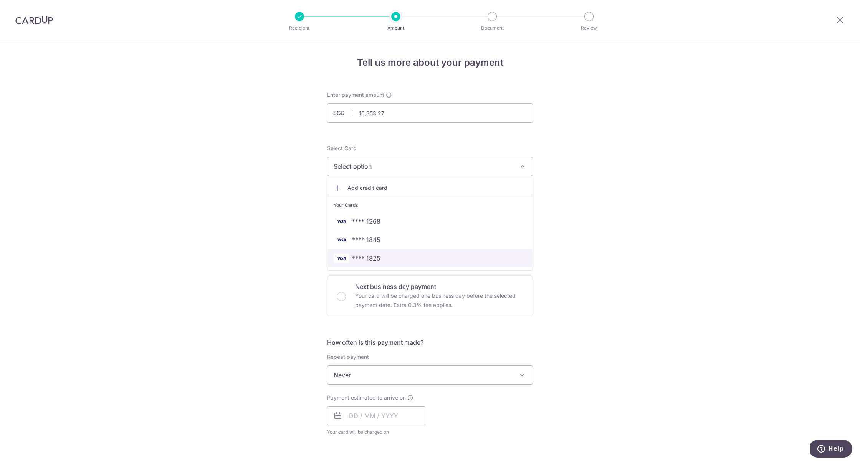
click at [395, 255] on span "**** 1825" at bounding box center [430, 257] width 193 height 9
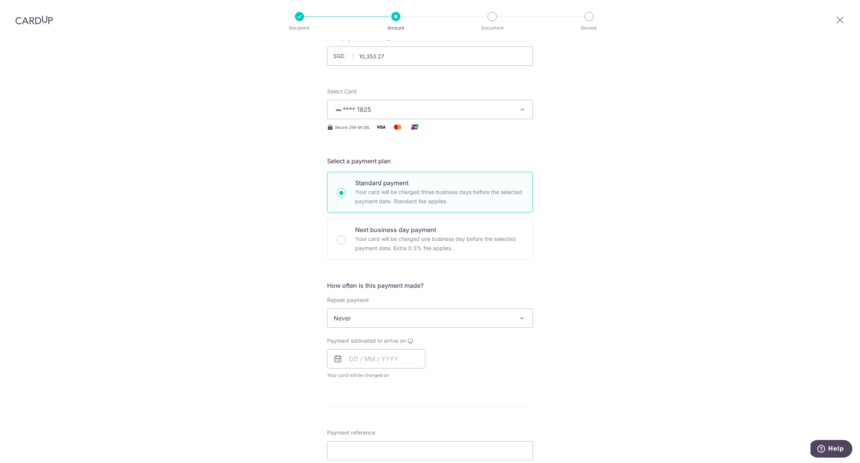
scroll to position [93, 0]
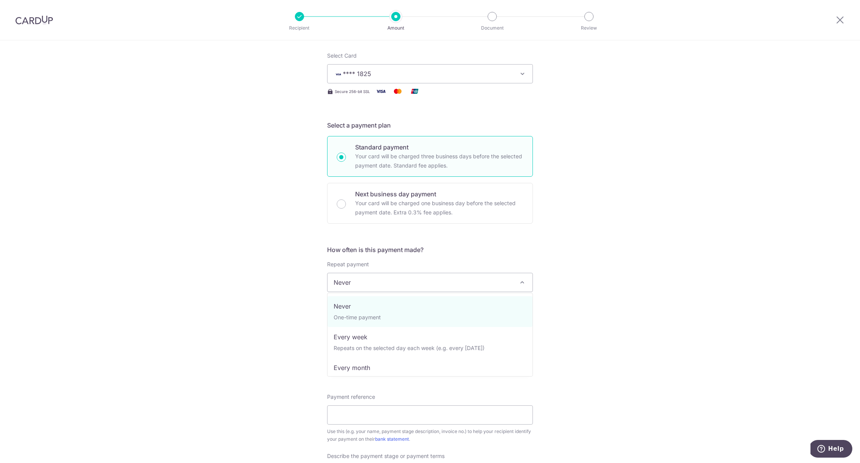
click at [374, 290] on span "Never" at bounding box center [430, 282] width 205 height 18
drag, startPoint x: 270, startPoint y: 290, endPoint x: 286, endPoint y: 303, distance: 20.7
click at [269, 290] on div "Tell us more about your payment Enter payment amount SGD 10,353.27 10353.27 Sel…" at bounding box center [430, 321] width 860 height 746
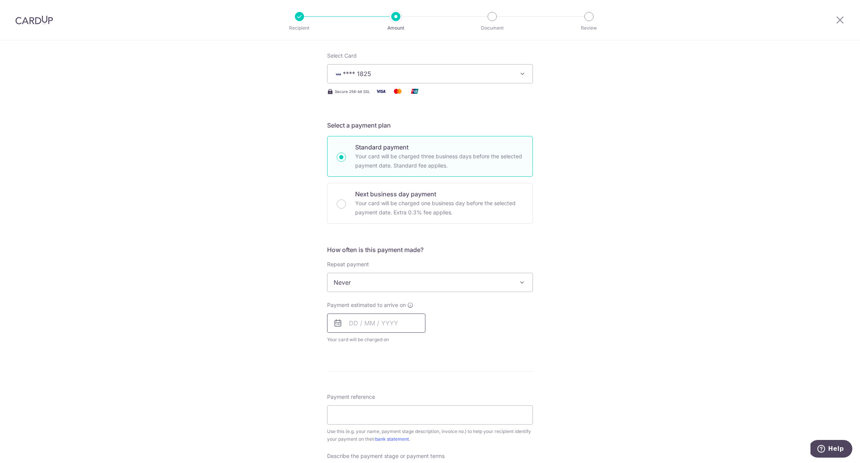
click at [351, 326] on input "text" at bounding box center [376, 322] width 98 height 19
click at [404, 403] on link "16" at bounding box center [404, 408] width 12 height 12
type input "[DATE]"
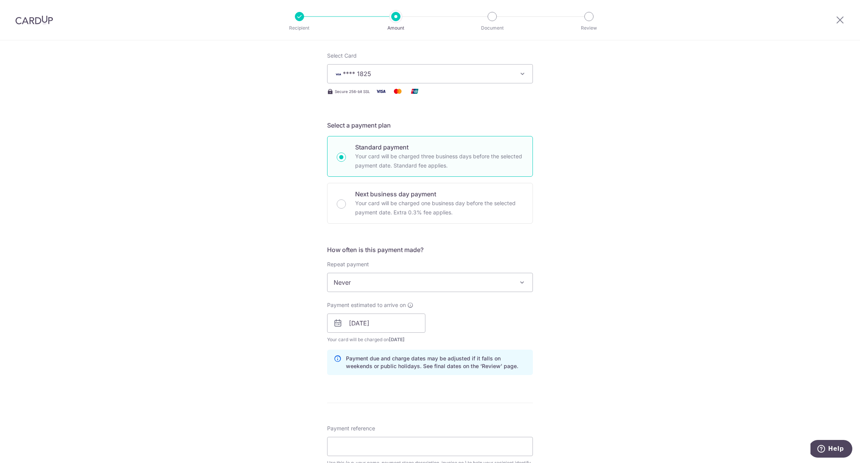
scroll to position [243, 0]
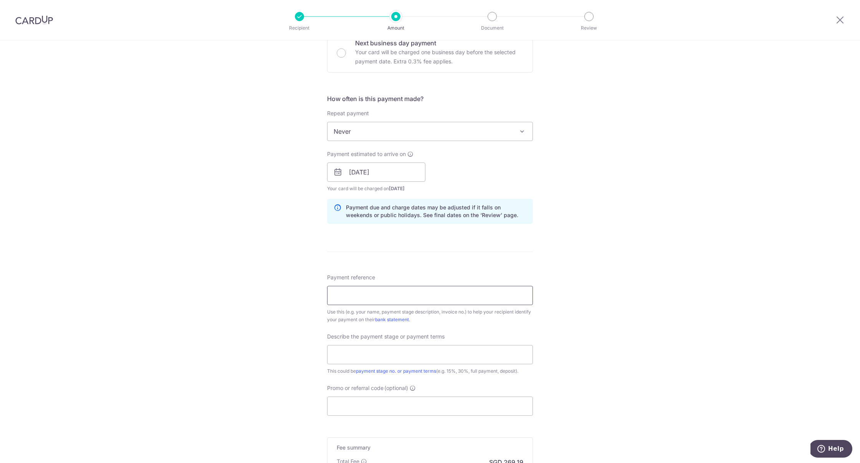
click at [362, 296] on input "Payment reference" at bounding box center [430, 295] width 206 height 19
paste input "FAIO-DSH0040-2025-R"
type input "FAIO-DSH0040-2025-R"
click at [404, 348] on input "text" at bounding box center [430, 354] width 206 height 19
type input "Before Carpentry"
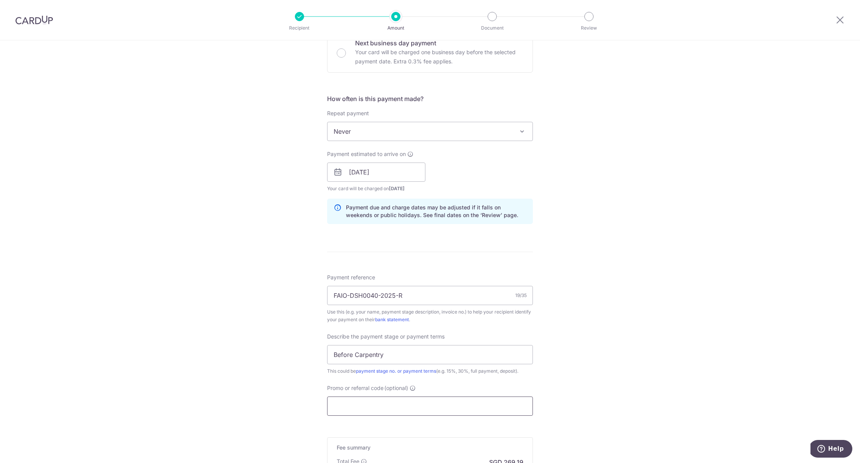
click at [398, 401] on input "Promo or referral code (optional)" at bounding box center [430, 405] width 206 height 19
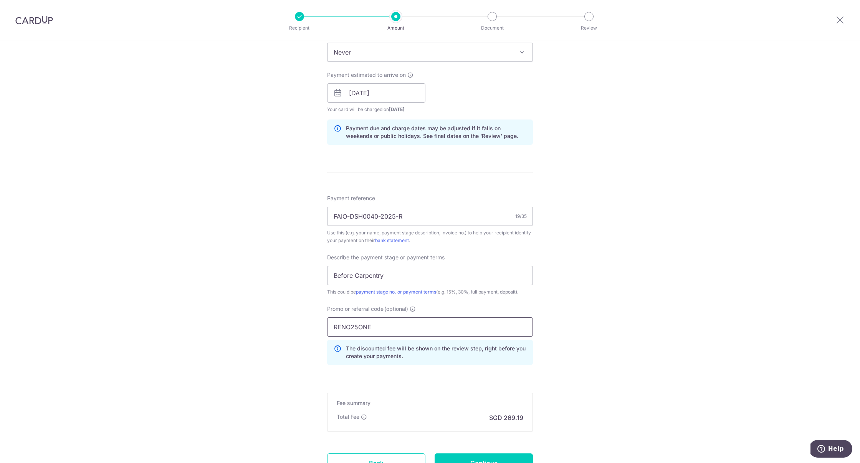
scroll to position [387, 0]
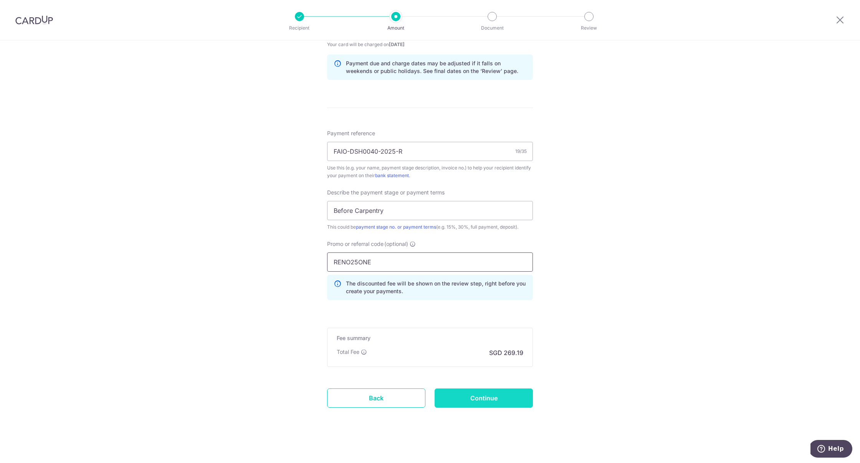
type input "RENO25ONE"
click at [482, 393] on input "Continue" at bounding box center [484, 397] width 98 height 19
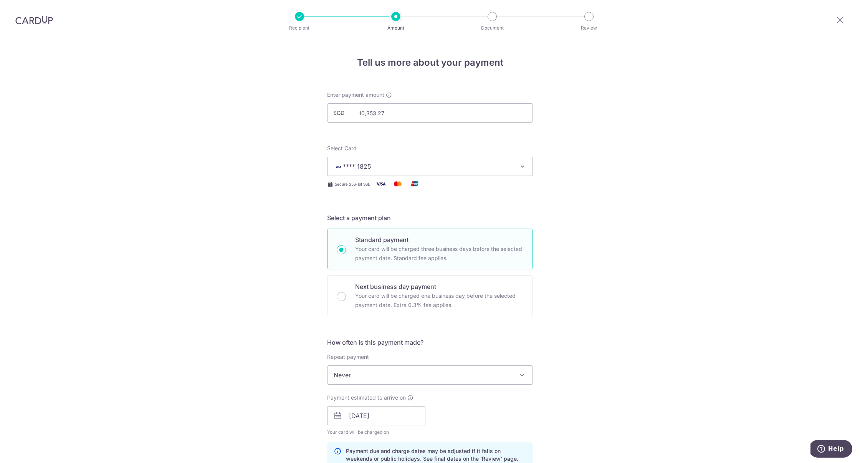
click at [38, 15] on div at bounding box center [34, 20] width 68 height 40
click at [36, 20] on img at bounding box center [34, 19] width 38 height 9
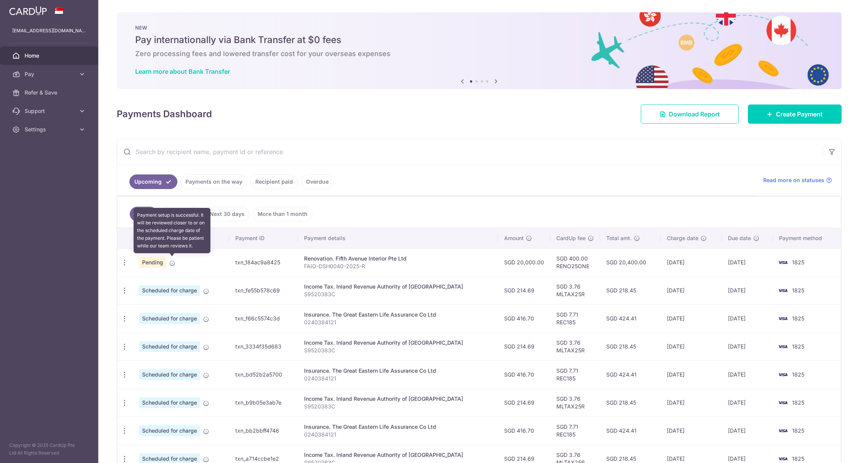
click at [172, 260] on icon at bounding box center [172, 263] width 6 height 6
